Goal: Task Accomplishment & Management: Use online tool/utility

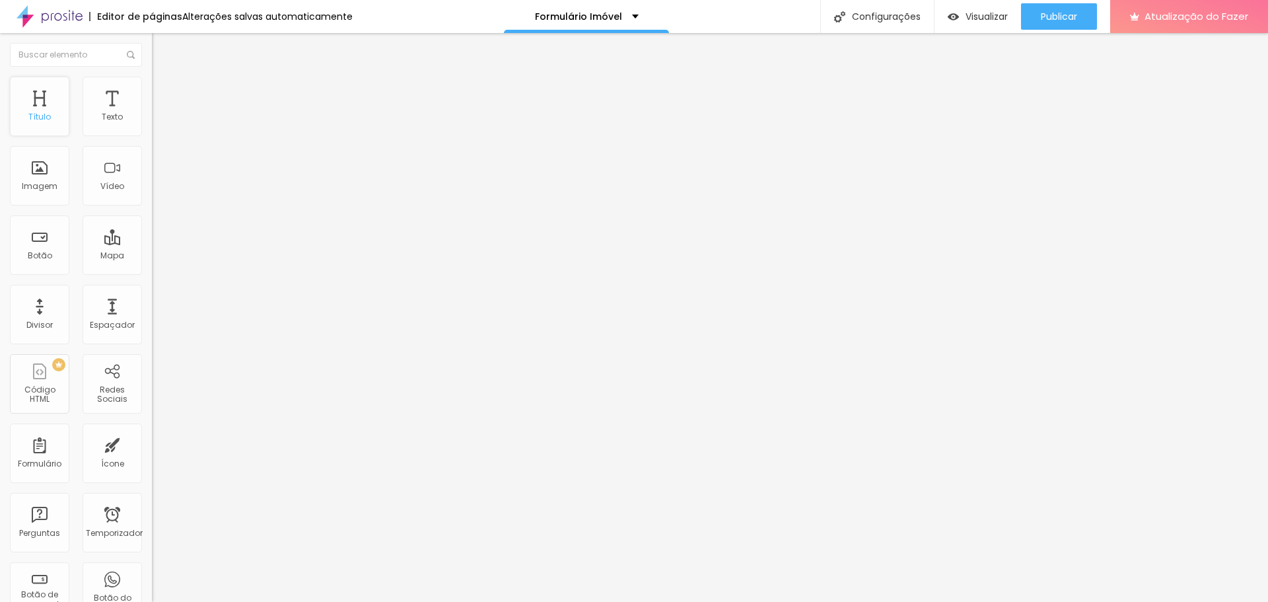
click at [40, 111] on font "Título" at bounding box center [39, 116] width 22 height 11
click at [152, 112] on font "Alinhamento" at bounding box center [178, 106] width 52 height 11
click at [164, 78] on font "Conteúdo" at bounding box center [184, 72] width 41 height 11
click at [162, 44] on img "button" at bounding box center [167, 48] width 11 height 11
click at [164, 91] on font "Estilo" at bounding box center [174, 85] width 20 height 11
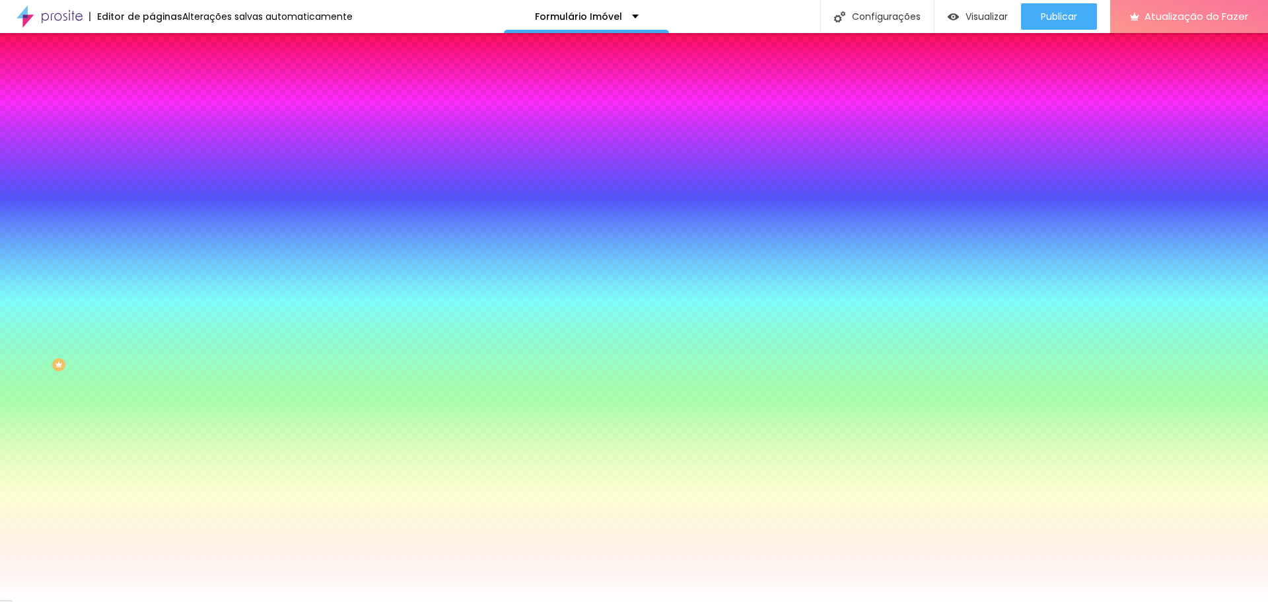
click at [164, 93] on font "Avançado" at bounding box center [186, 98] width 44 height 11
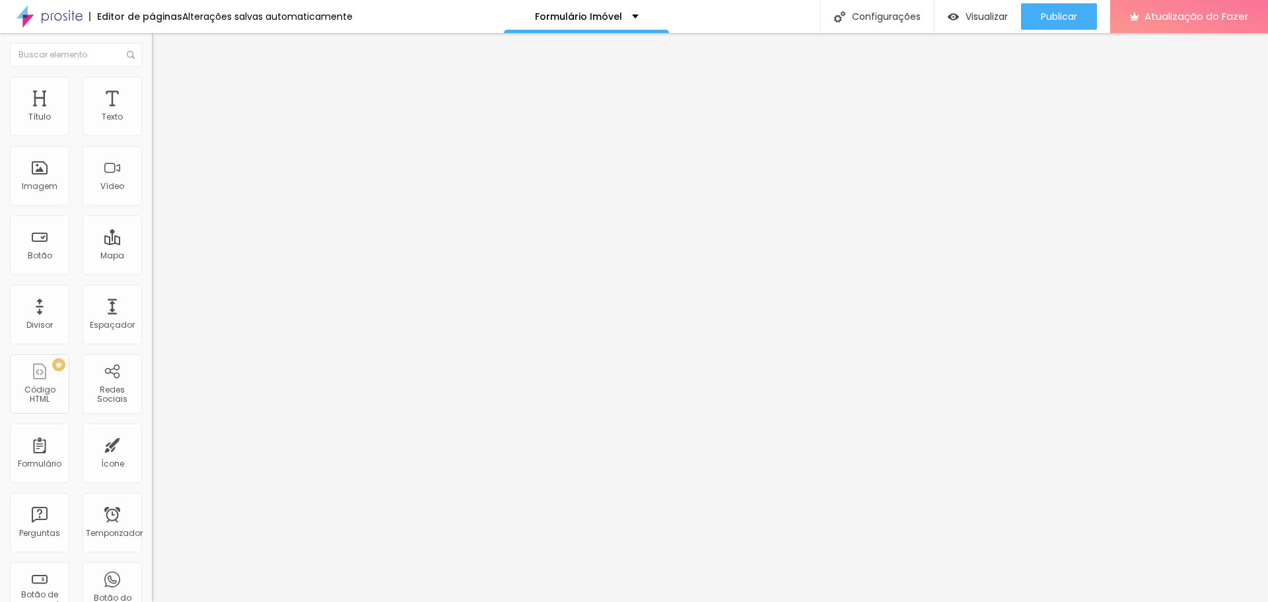
click at [162, 44] on img "button" at bounding box center [167, 48] width 11 height 11
